Goal: Information Seeking & Learning: Learn about a topic

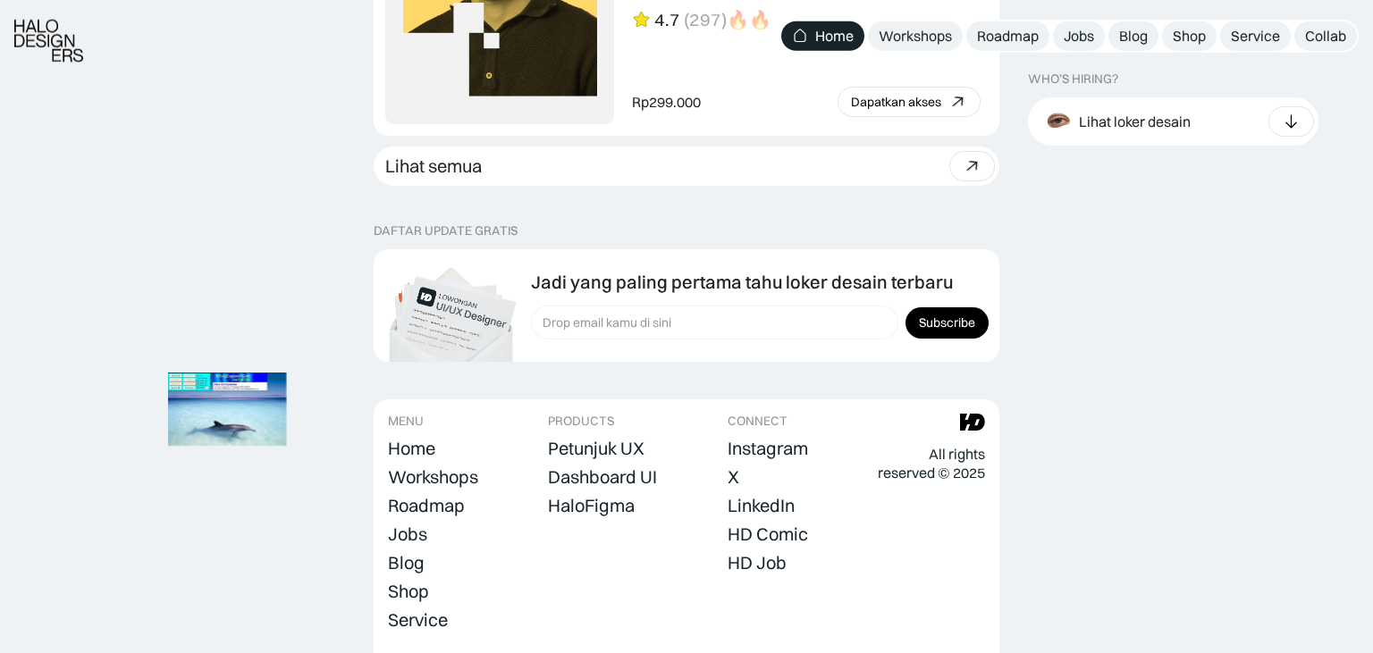
scroll to position [4946, 0]
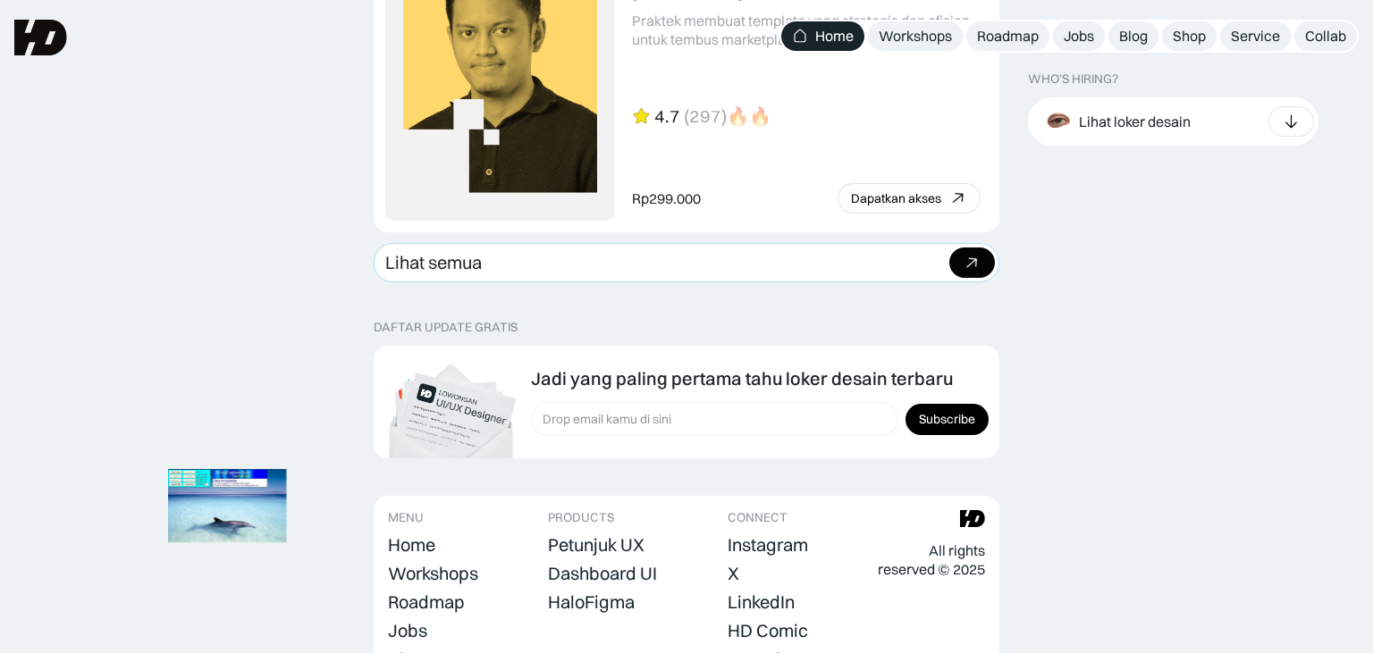
click at [533, 273] on link "Lihat semua Beli bundle Hemat Rp706.001 Rp5,206,000 Rp4.499.999 Beli paket" at bounding box center [687, 262] width 626 height 39
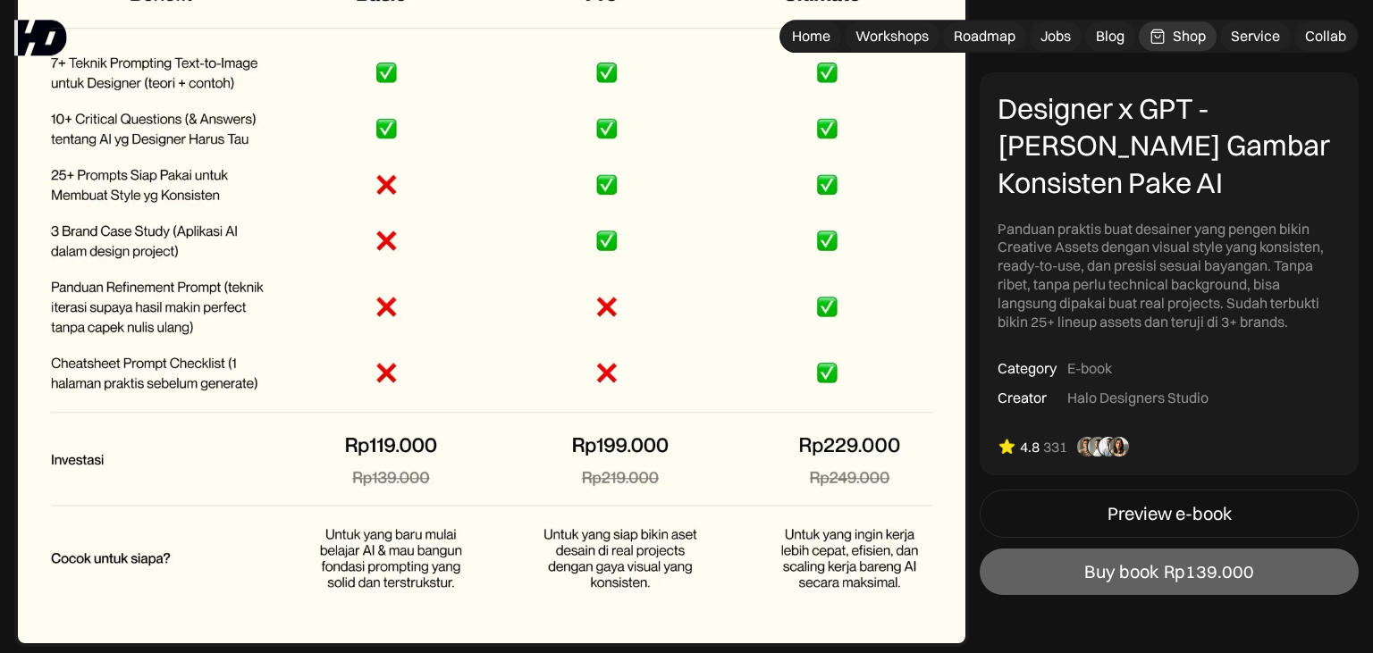
scroll to position [7268, 0]
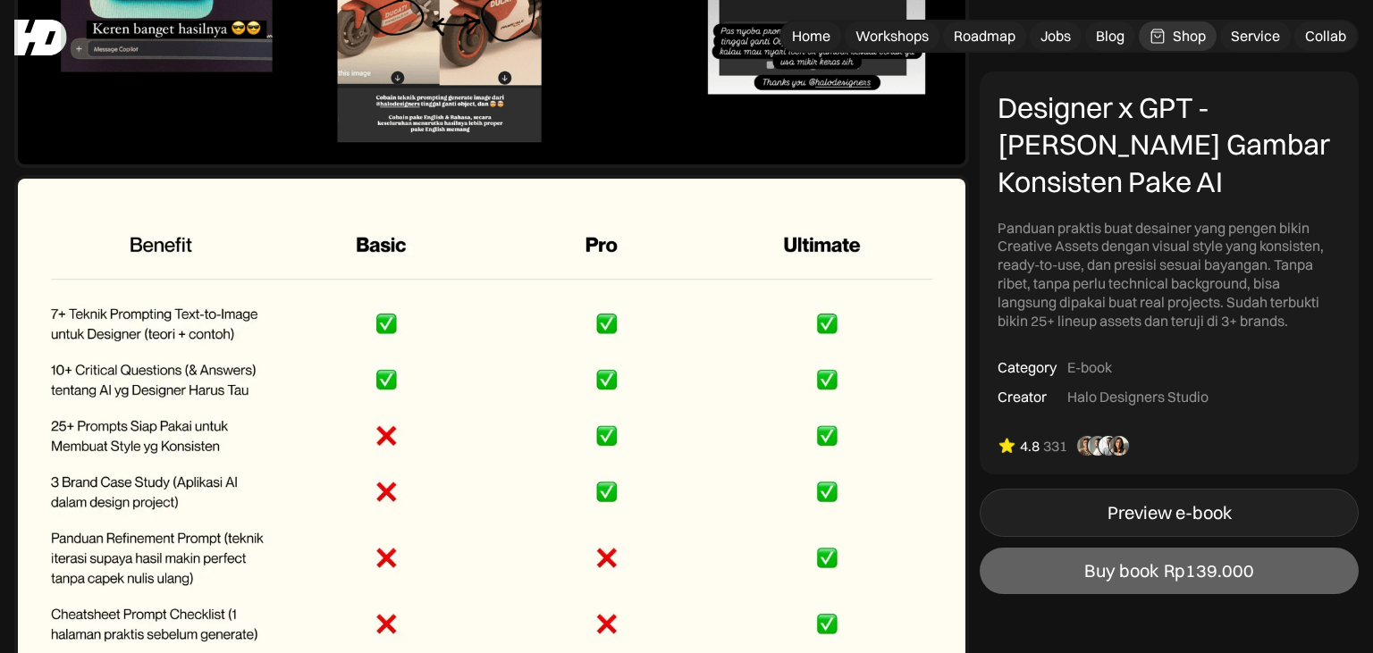
click at [1102, 519] on link "Preview e-book" at bounding box center [1169, 513] width 379 height 48
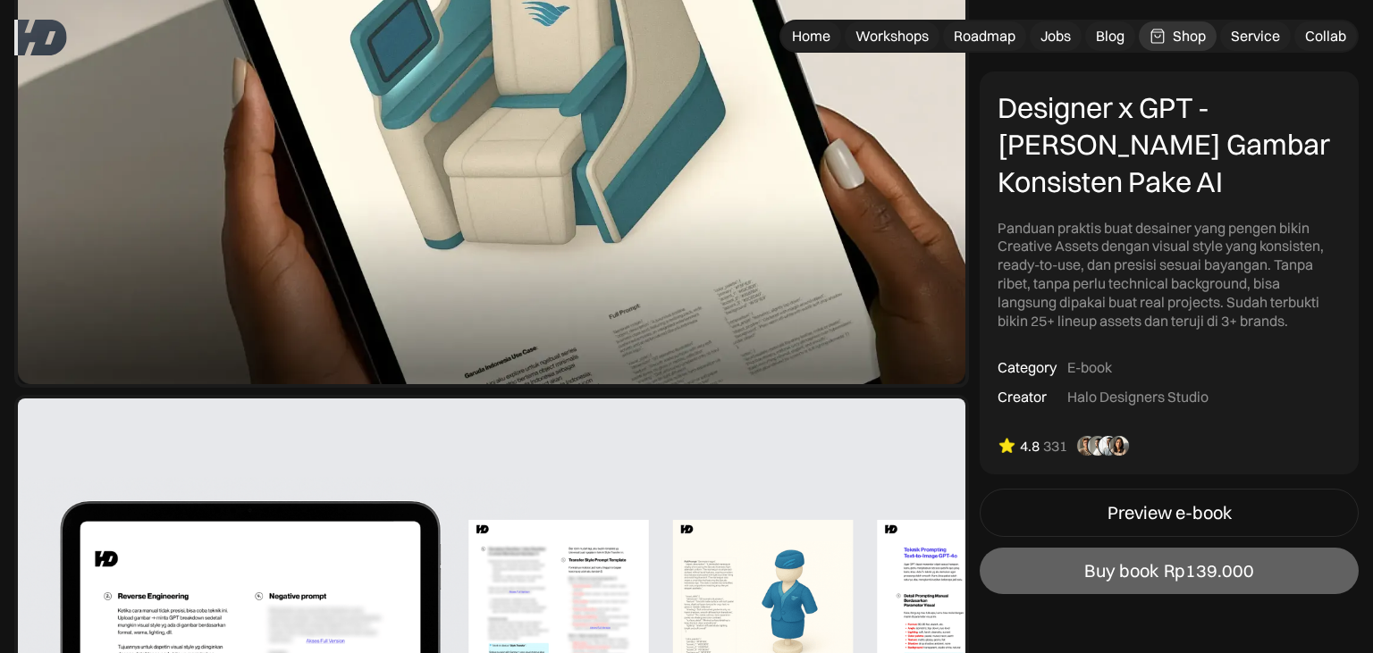
scroll to position [0, 0]
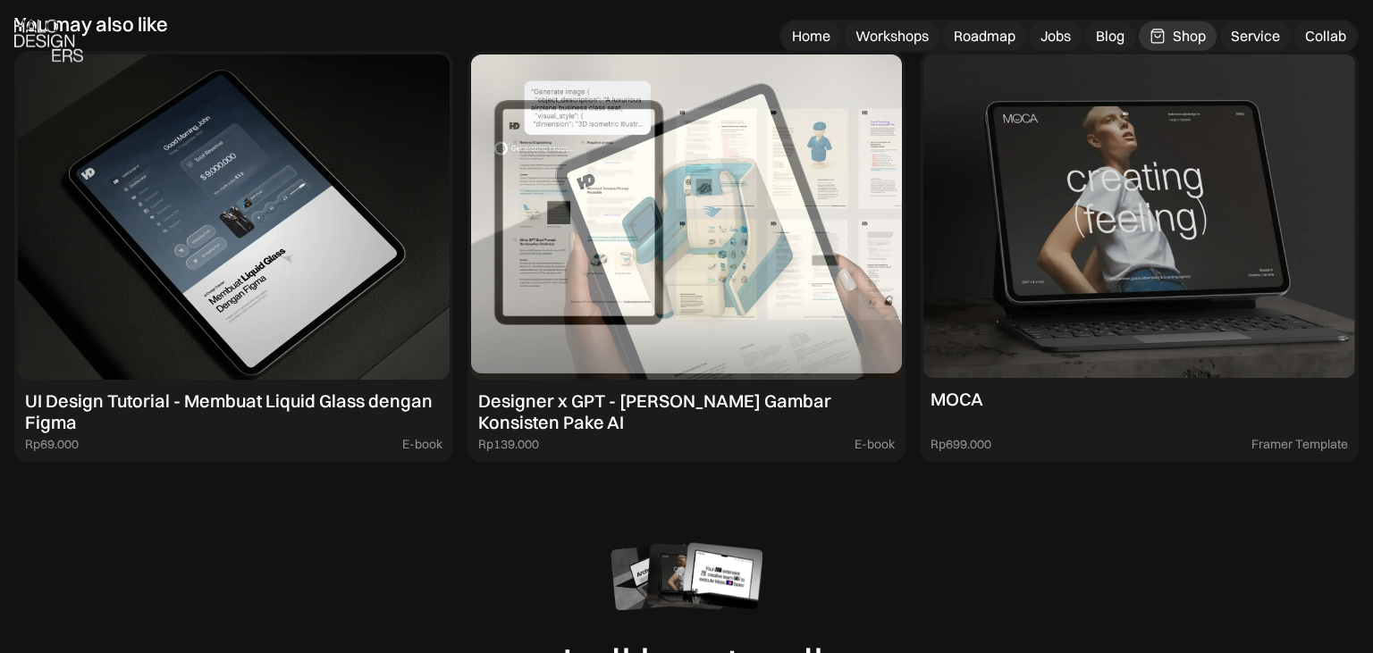
scroll to position [6890, 0]
